Goal: Information Seeking & Learning: Learn about a topic

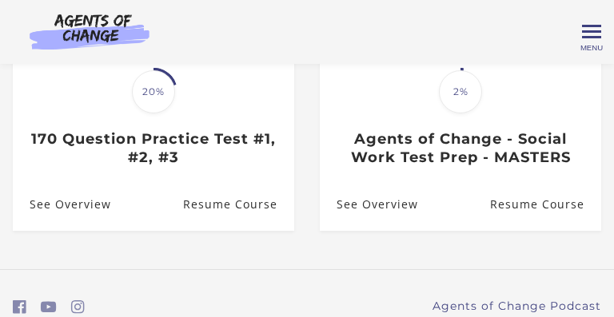
scroll to position [254, 0]
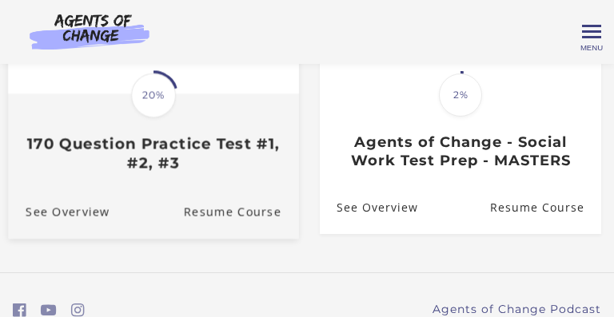
click at [193, 153] on h3 "170 Question Practice Test #1, #2, #3" at bounding box center [154, 153] width 256 height 37
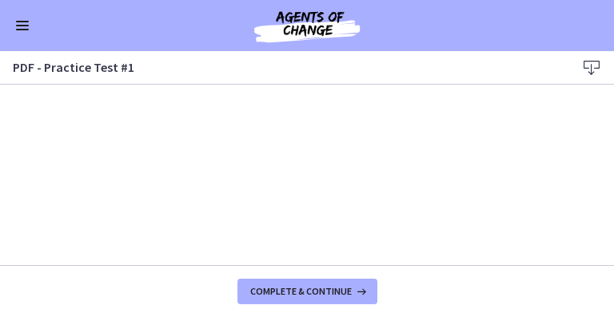
click at [14, 17] on button "Enable menu" at bounding box center [22, 25] width 19 height 19
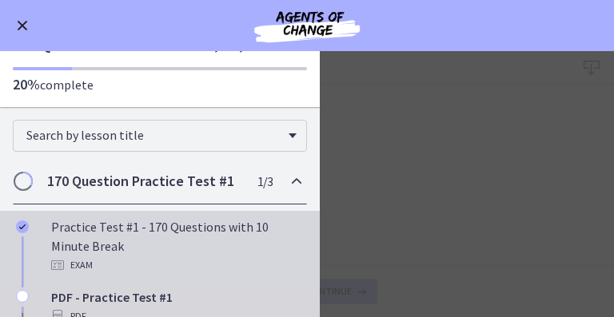
scroll to position [63, 0]
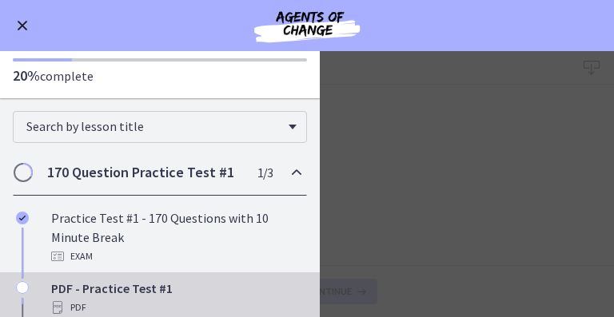
click at [289, 172] on icon "Chapters" at bounding box center [296, 172] width 19 height 19
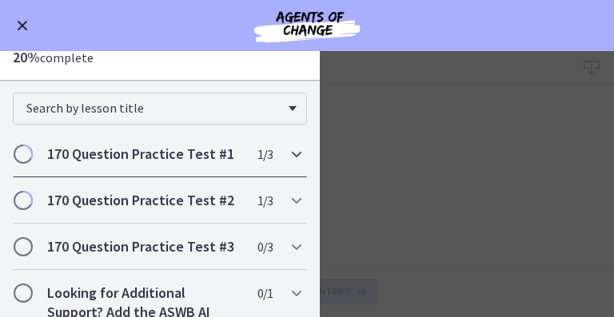
scroll to position [87, 0]
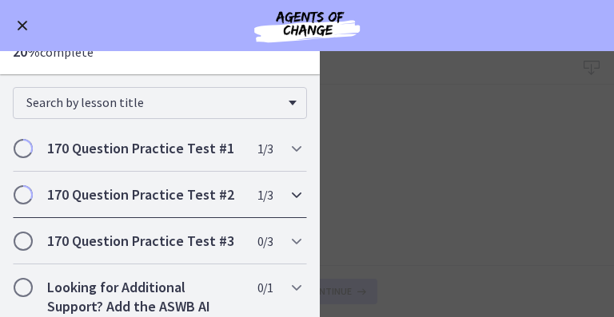
click at [253, 193] on div "170 Question Practice Test #2 1 / 3 Completed" at bounding box center [160, 195] width 294 height 46
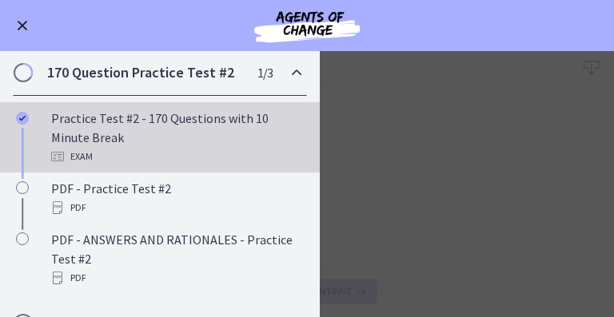
scroll to position [221, 0]
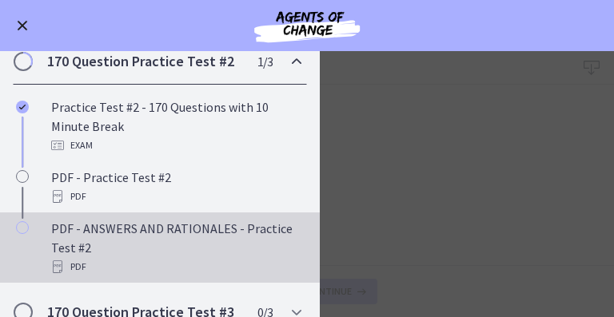
click at [177, 241] on div "PDF - ANSWERS AND RATIONALES - Practice Test #2 PDF" at bounding box center [175, 248] width 249 height 58
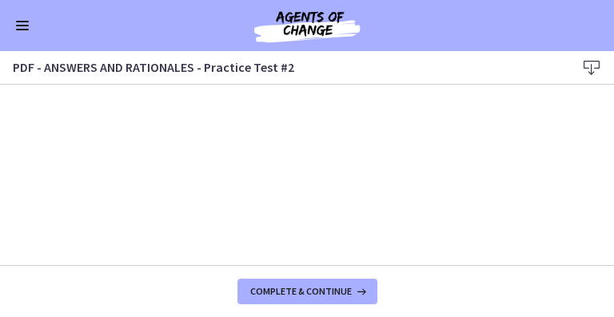
click at [591, 71] on icon at bounding box center [591, 67] width 19 height 19
click at [19, 27] on button "Enable menu" at bounding box center [22, 25] width 19 height 19
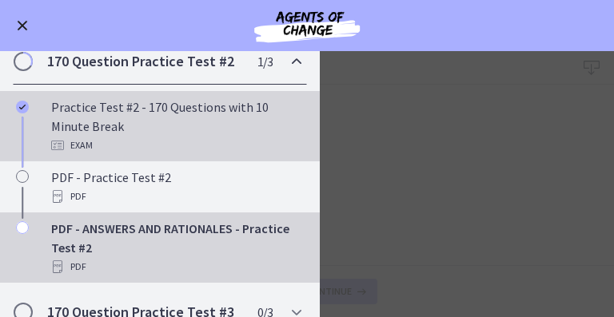
click at [86, 127] on div "Practice Test #2 - 170 Questions with 10 Minute Break Exam" at bounding box center [175, 126] width 249 height 58
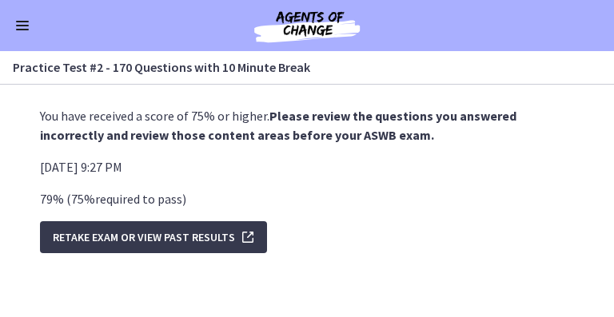
scroll to position [11, 0]
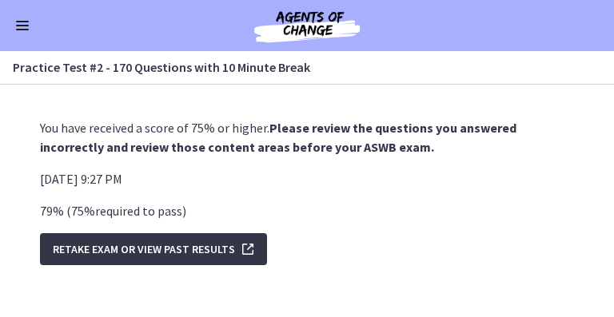
click at [229, 240] on span "Retake Exam OR View Past Results" at bounding box center [144, 249] width 182 height 19
